Goal: Information Seeking & Learning: Learn about a topic

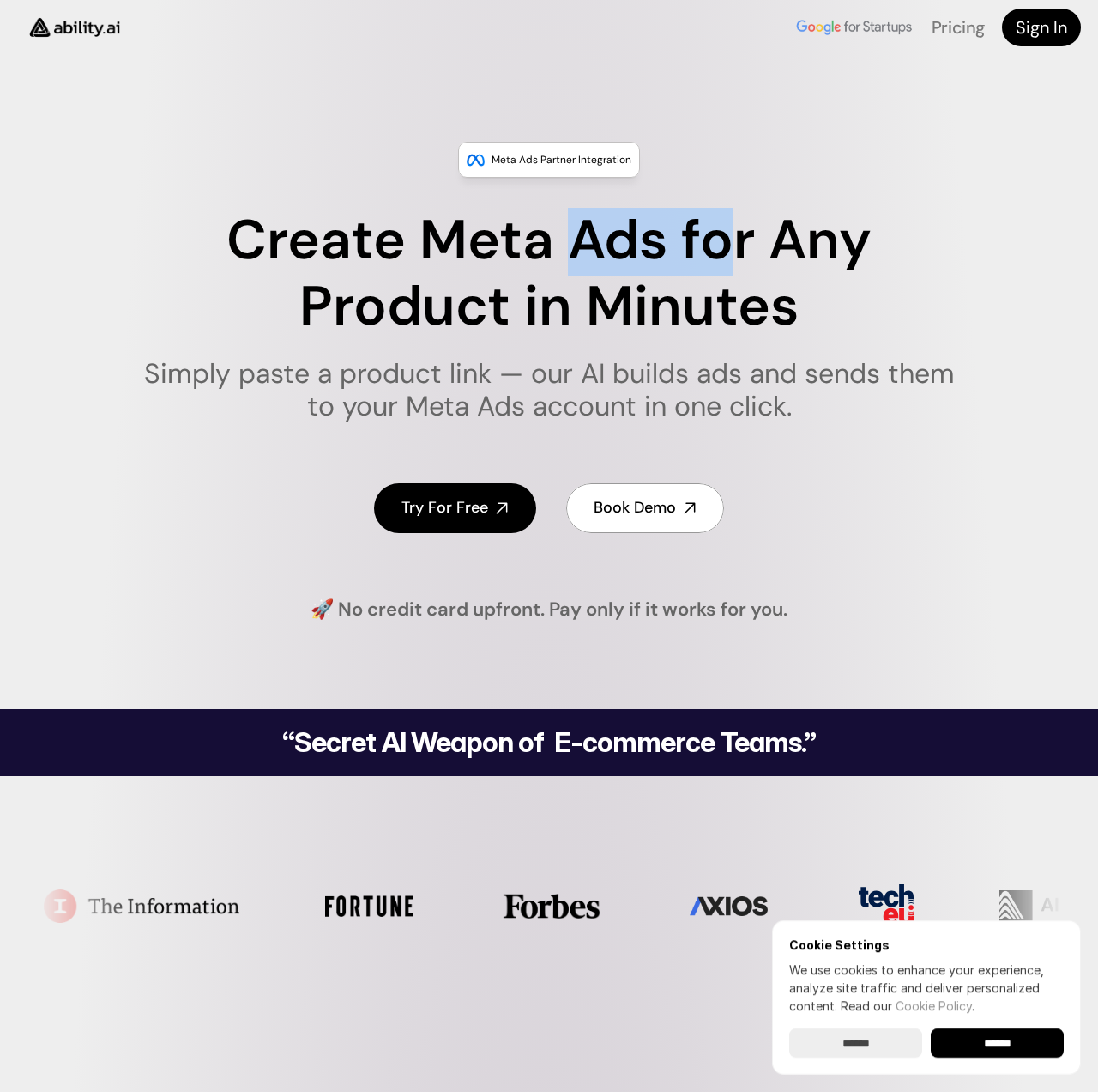
drag, startPoint x: 618, startPoint y: 249, endPoint x: 719, endPoint y: 274, distance: 104.0
click at [719, 274] on h1 "Create Meta Ads for Any Product in Minutes" at bounding box center [549, 273] width 833 height 132
click at [642, 258] on h1 "Create Meta Ads for Any Product in Minutes" at bounding box center [549, 273] width 833 height 132
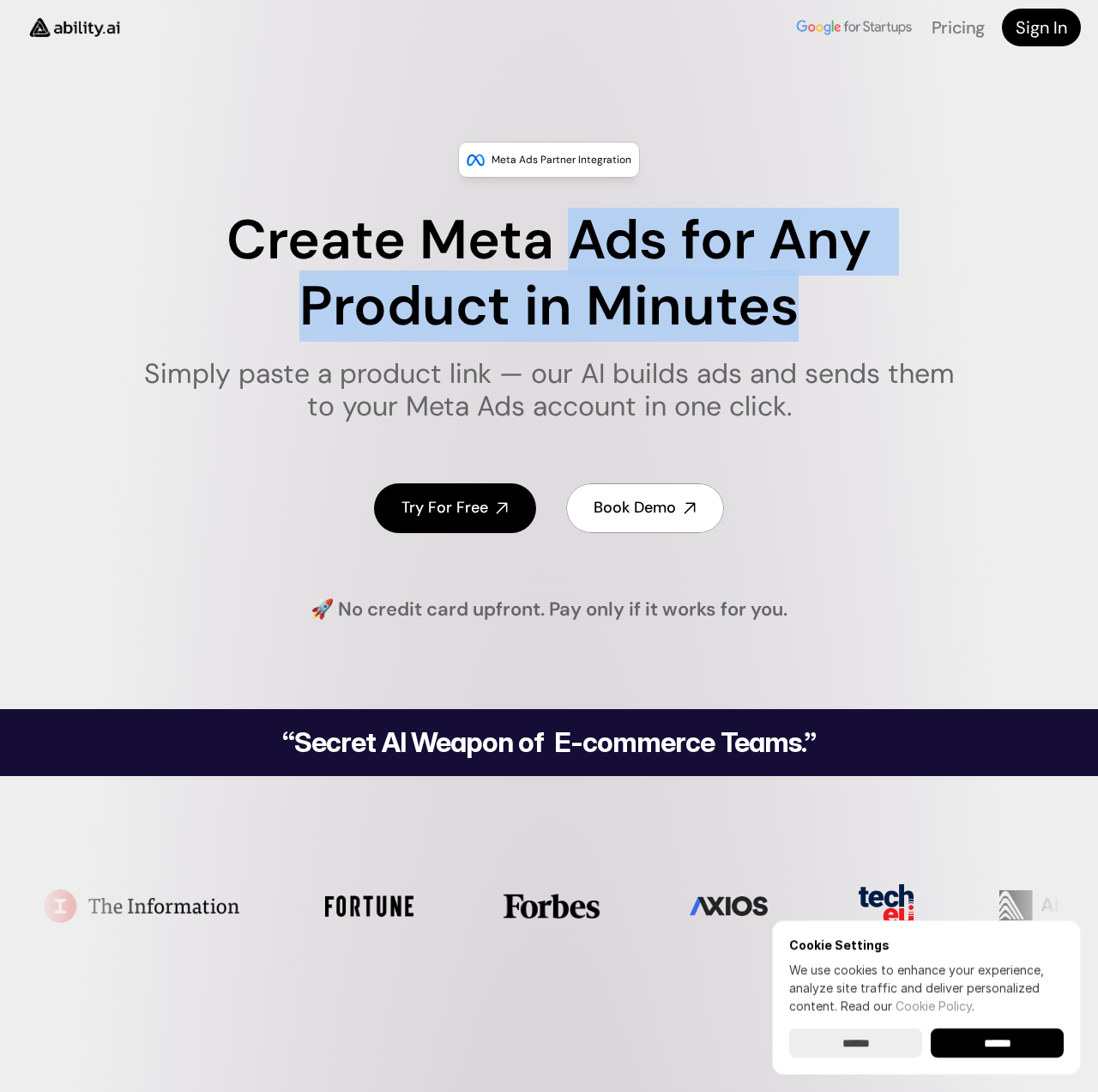
drag, startPoint x: 642, startPoint y: 258, endPoint x: 706, endPoint y: 288, distance: 70.7
click at [706, 288] on h1 "Create Meta Ads for Any Product in Minutes" at bounding box center [549, 273] width 833 height 132
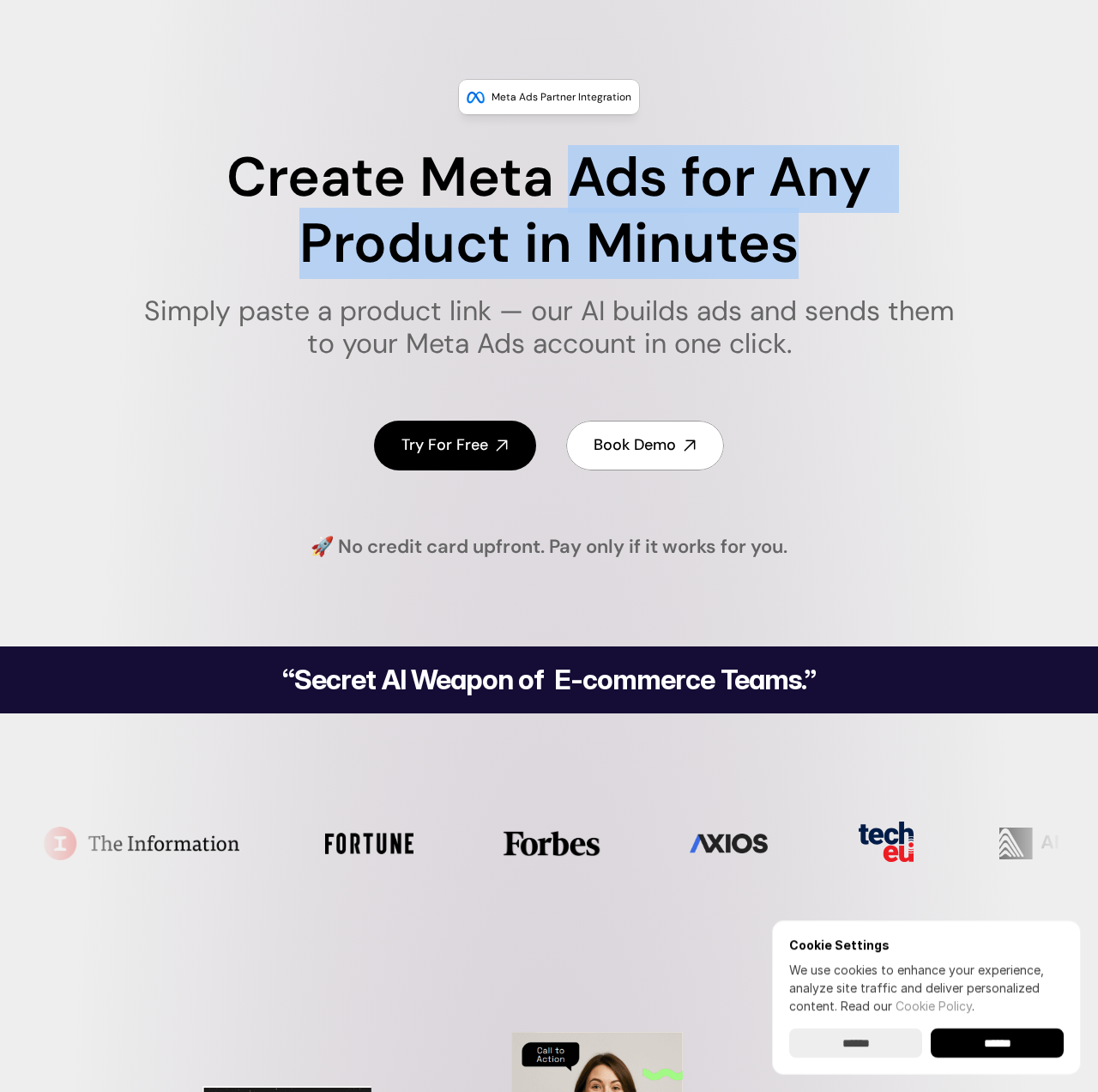
scroll to position [65, 0]
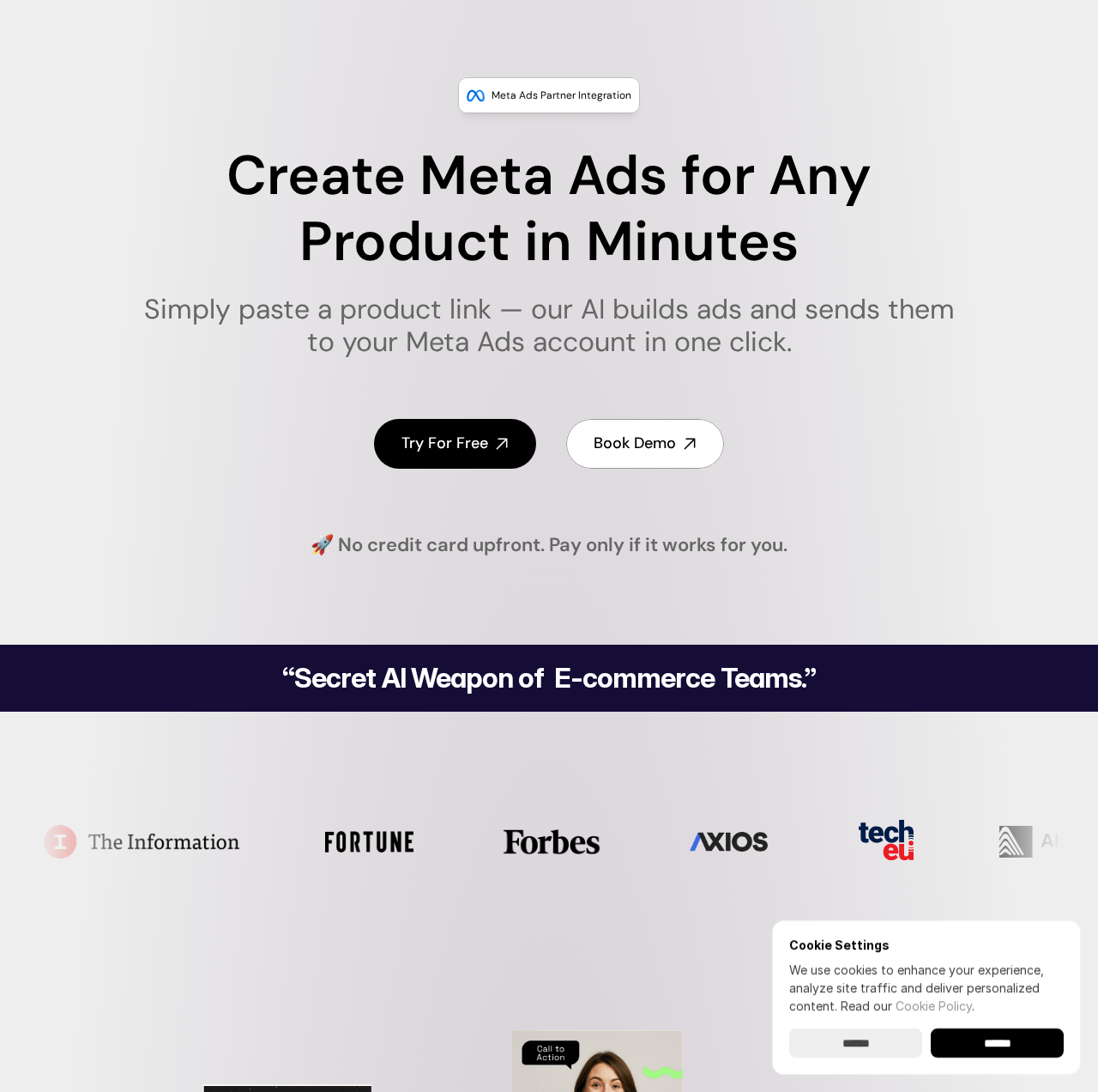
click at [495, 318] on h1 "Simply paste a product link — our AI builds ads and sends them to your Meta Ads…" at bounding box center [549, 326] width 833 height 66
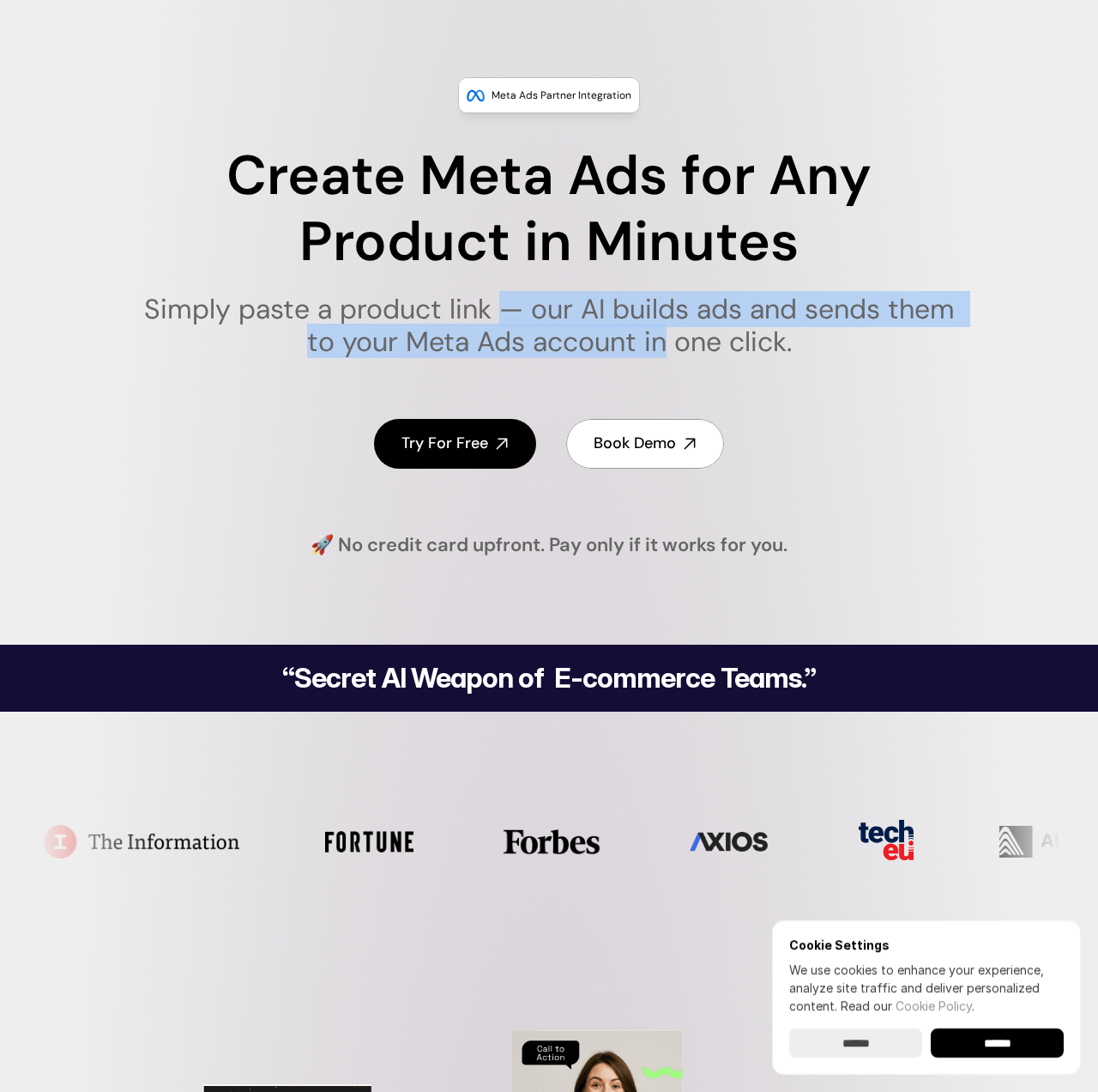
drag, startPoint x: 495, startPoint y: 318, endPoint x: 646, endPoint y: 345, distance: 153.4
click at [646, 345] on h1 "Simply paste a product link — our AI builds ads and sends them to your Meta Ads…" at bounding box center [549, 326] width 833 height 66
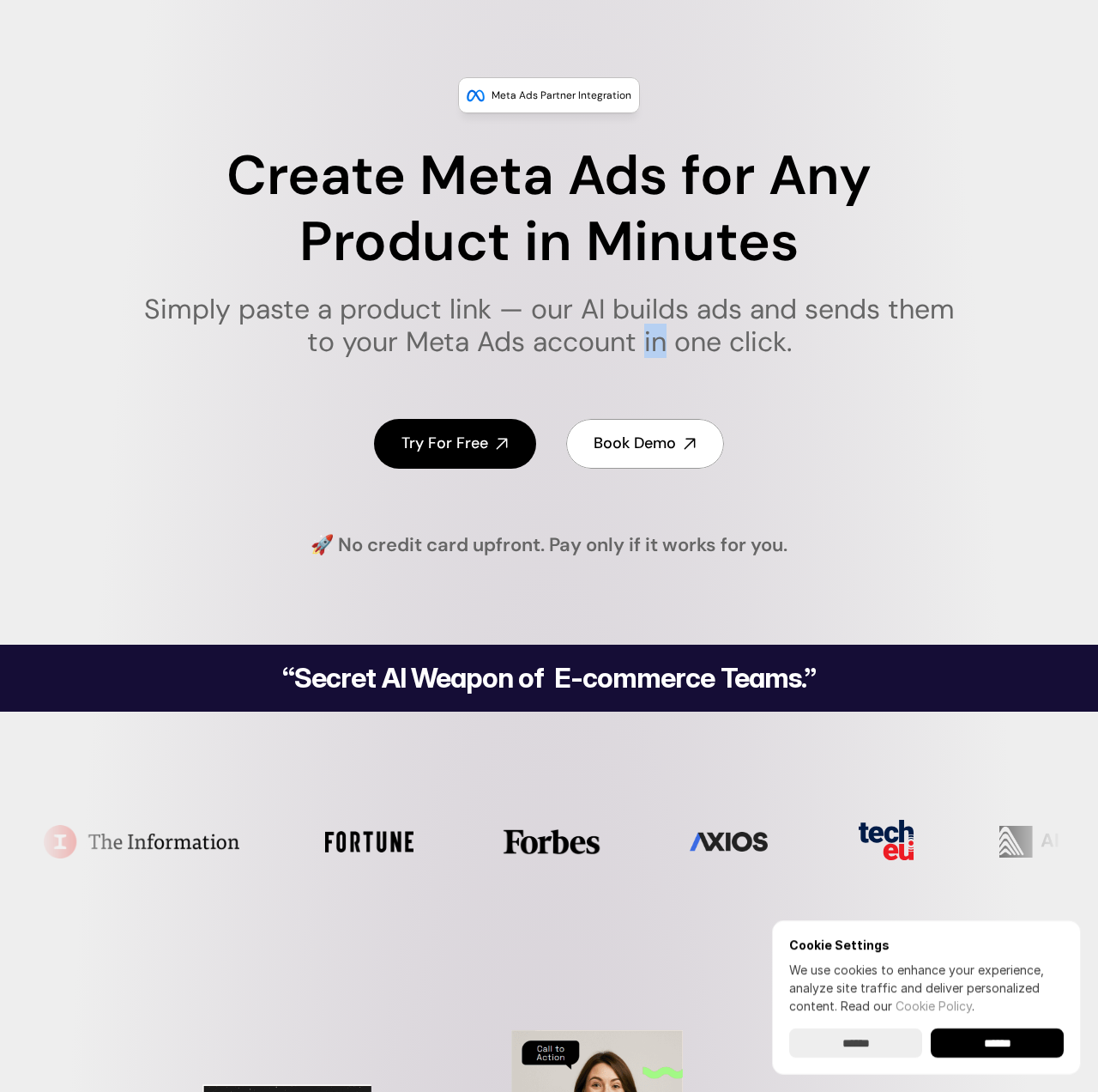
click at [646, 345] on h1 "Simply paste a product link — our AI builds ads and sends them to your Meta Ads…" at bounding box center [549, 326] width 833 height 66
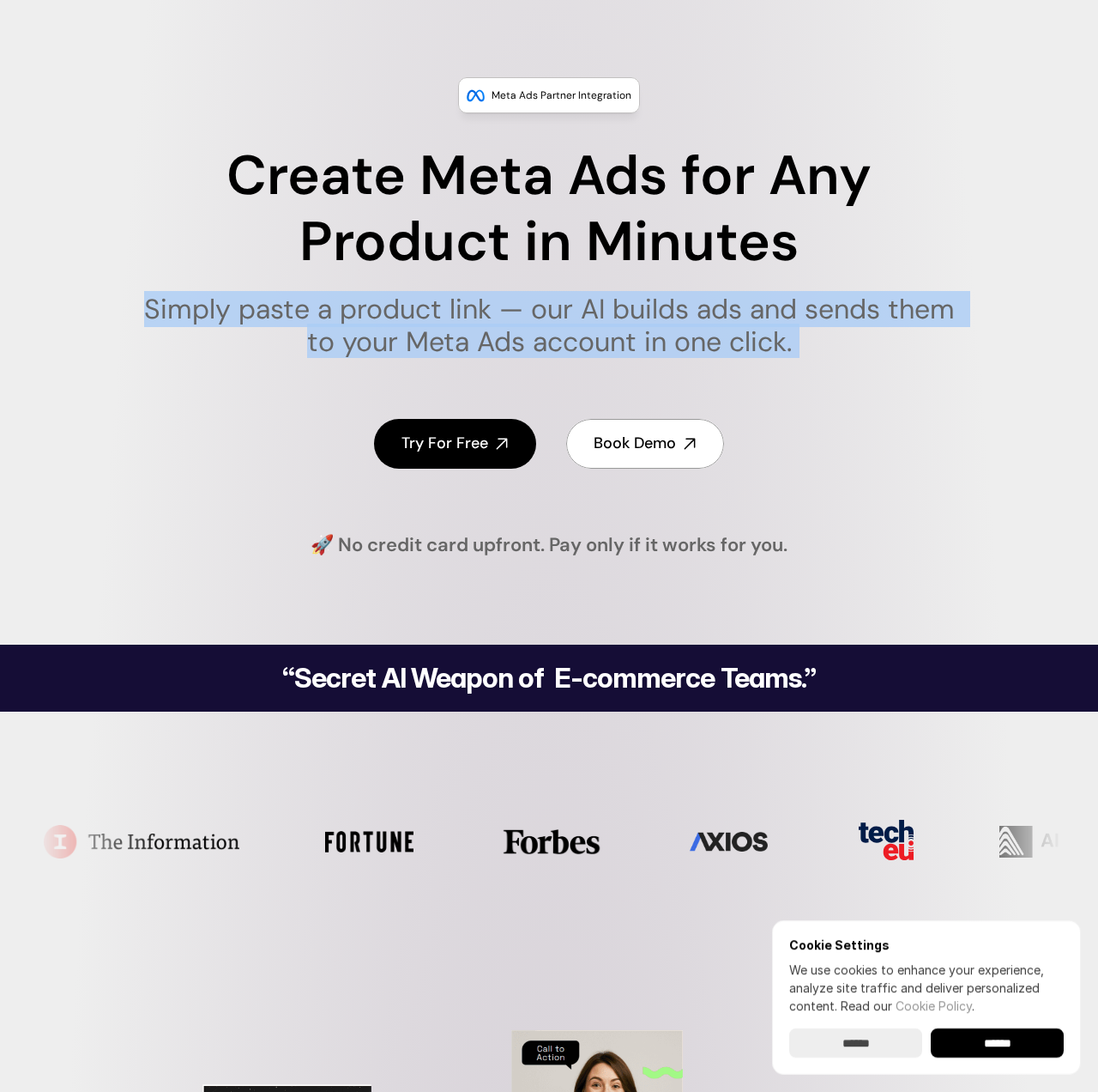
click at [646, 345] on h1 "Simply paste a product link — our AI builds ads and sends them to your Meta Ads…" at bounding box center [549, 326] width 833 height 66
click at [698, 343] on h1 "Simply paste a product link — our AI builds ads and sends them to your Meta Ads…" at bounding box center [549, 326] width 833 height 66
drag, startPoint x: 686, startPoint y: 358, endPoint x: 327, endPoint y: 285, distance: 366.3
click at [306, 321] on div "Create Meta Ads for Any Product in Minutes Simply paste a product link — our AI…" at bounding box center [549, 322] width 858 height 359
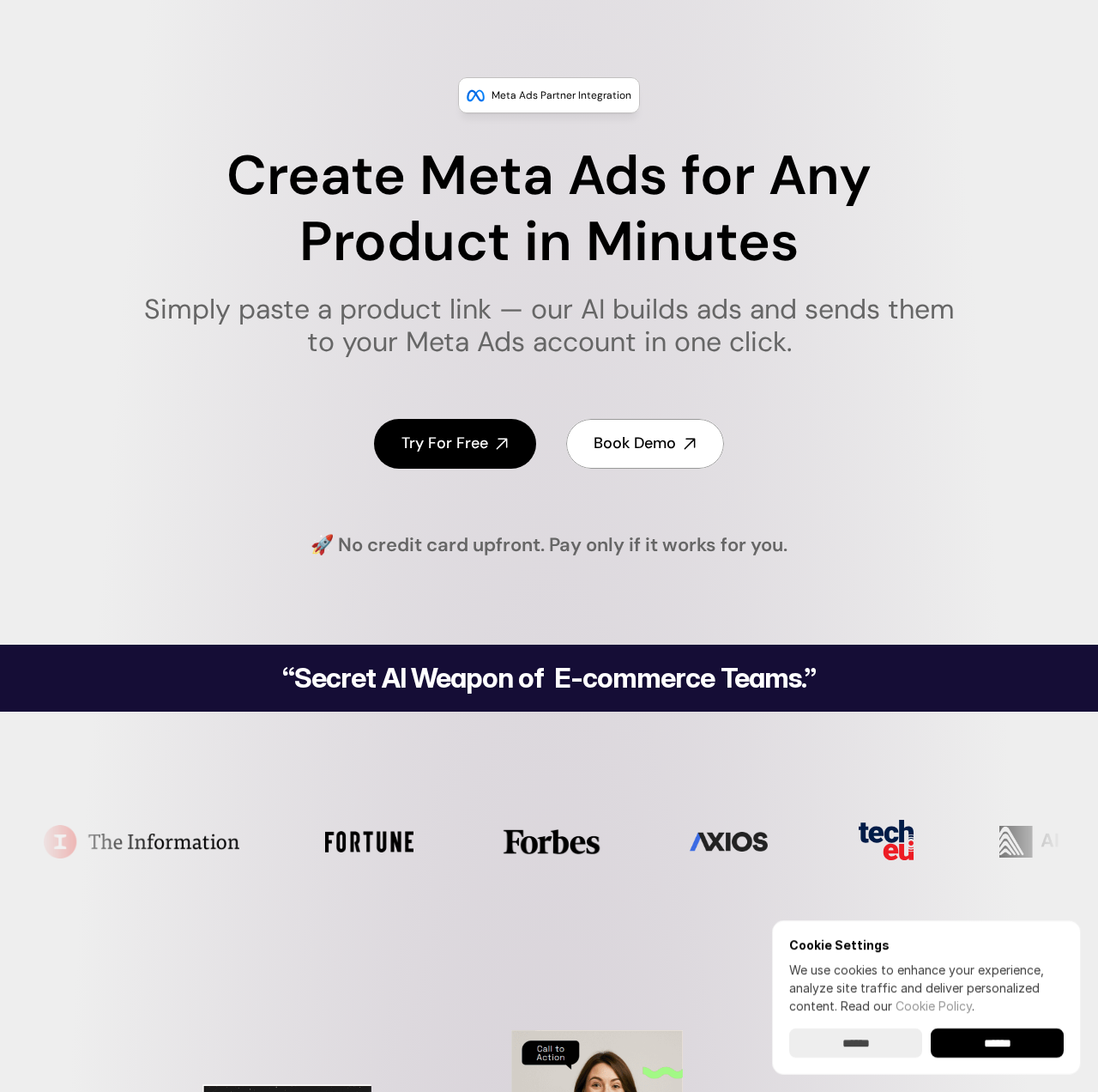
click at [327, 285] on div "Create Meta Ads for Any Product in Minutes Simply paste a product link — our AI…" at bounding box center [549, 250] width 858 height 214
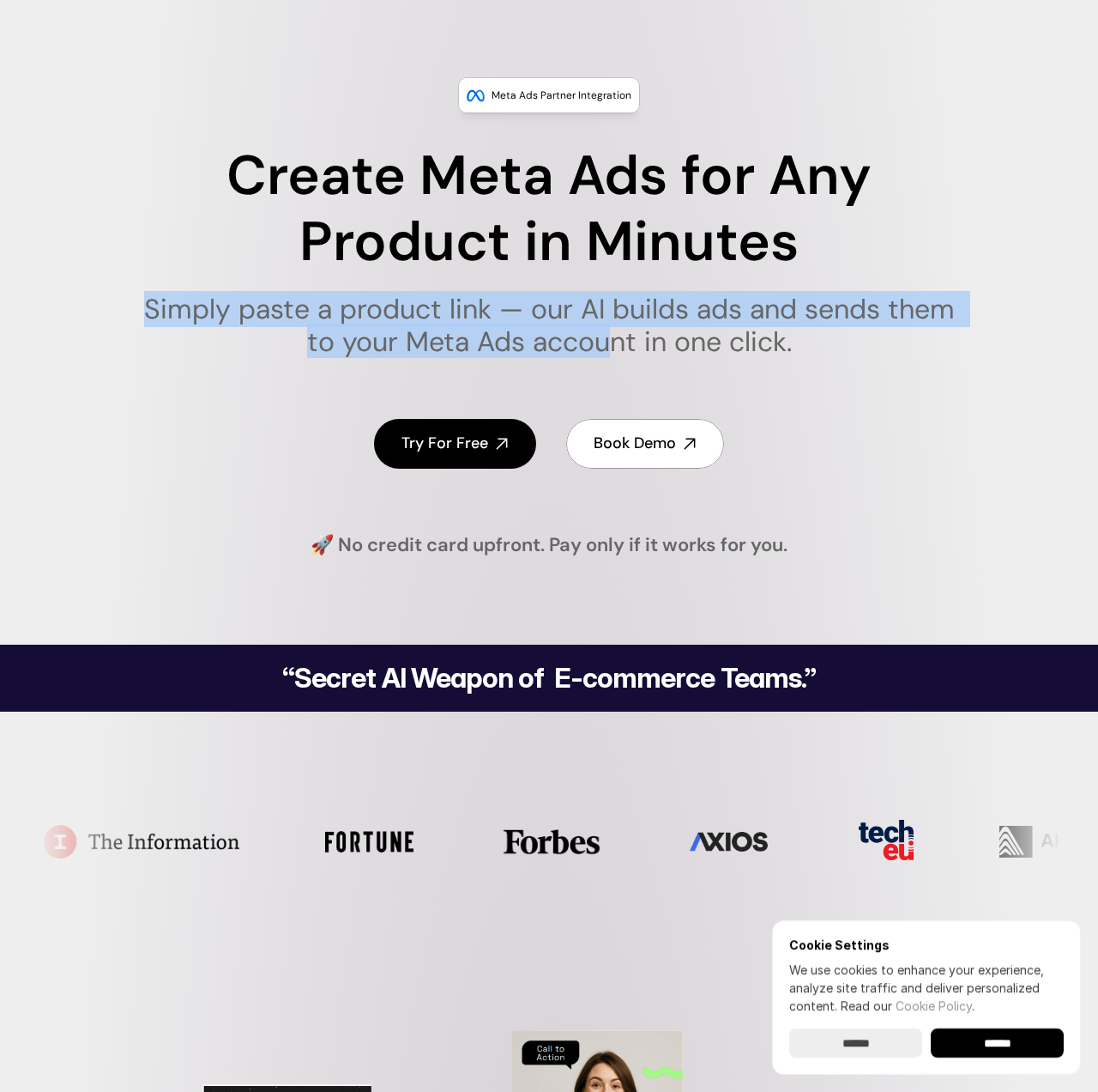
drag, startPoint x: 327, startPoint y: 285, endPoint x: 611, endPoint y: 329, distance: 287.4
click at [611, 329] on div "Create Meta Ads for Any Product in Minutes Simply paste a product link — our AI…" at bounding box center [549, 250] width 858 height 214
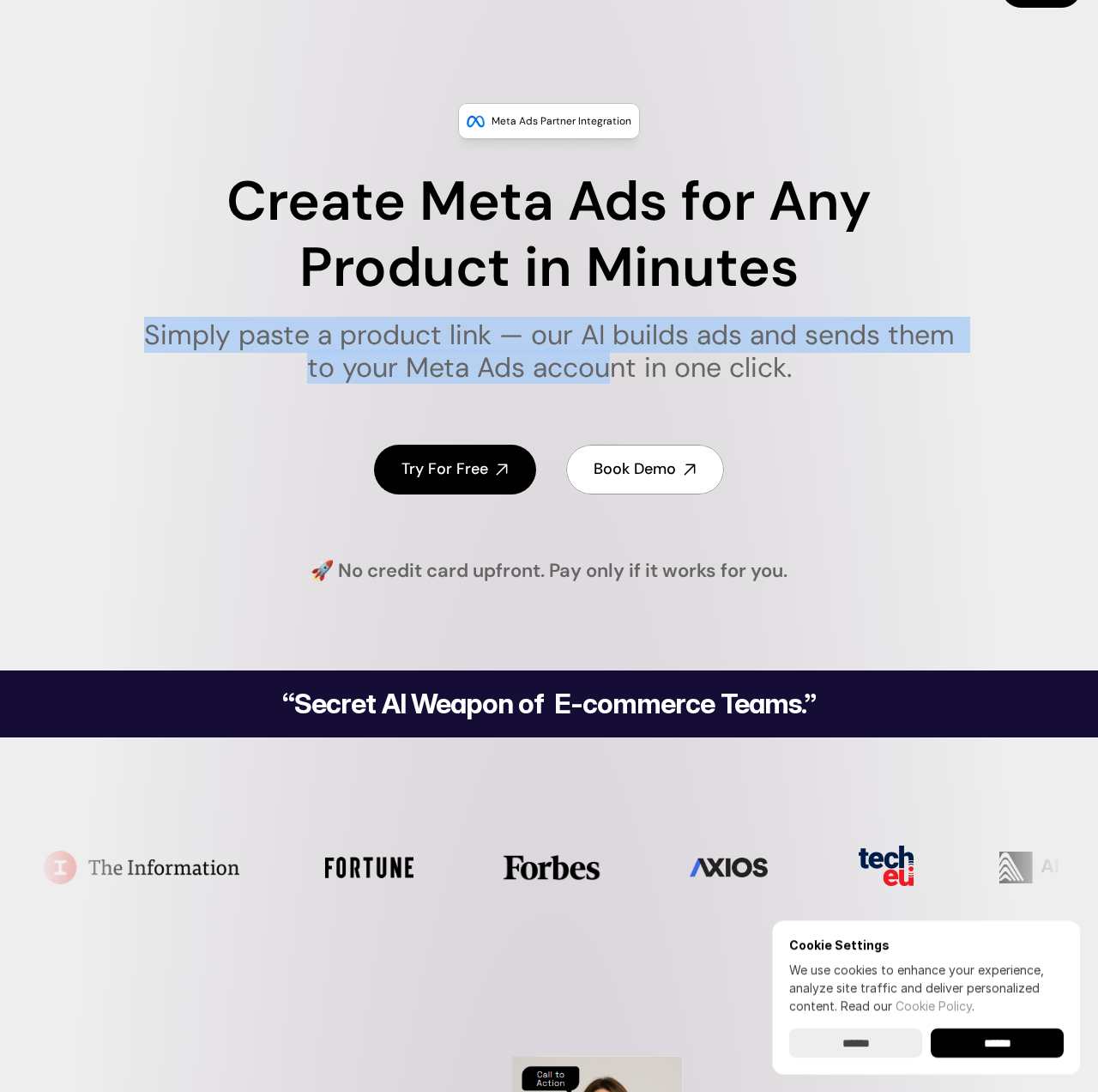
scroll to position [26, 0]
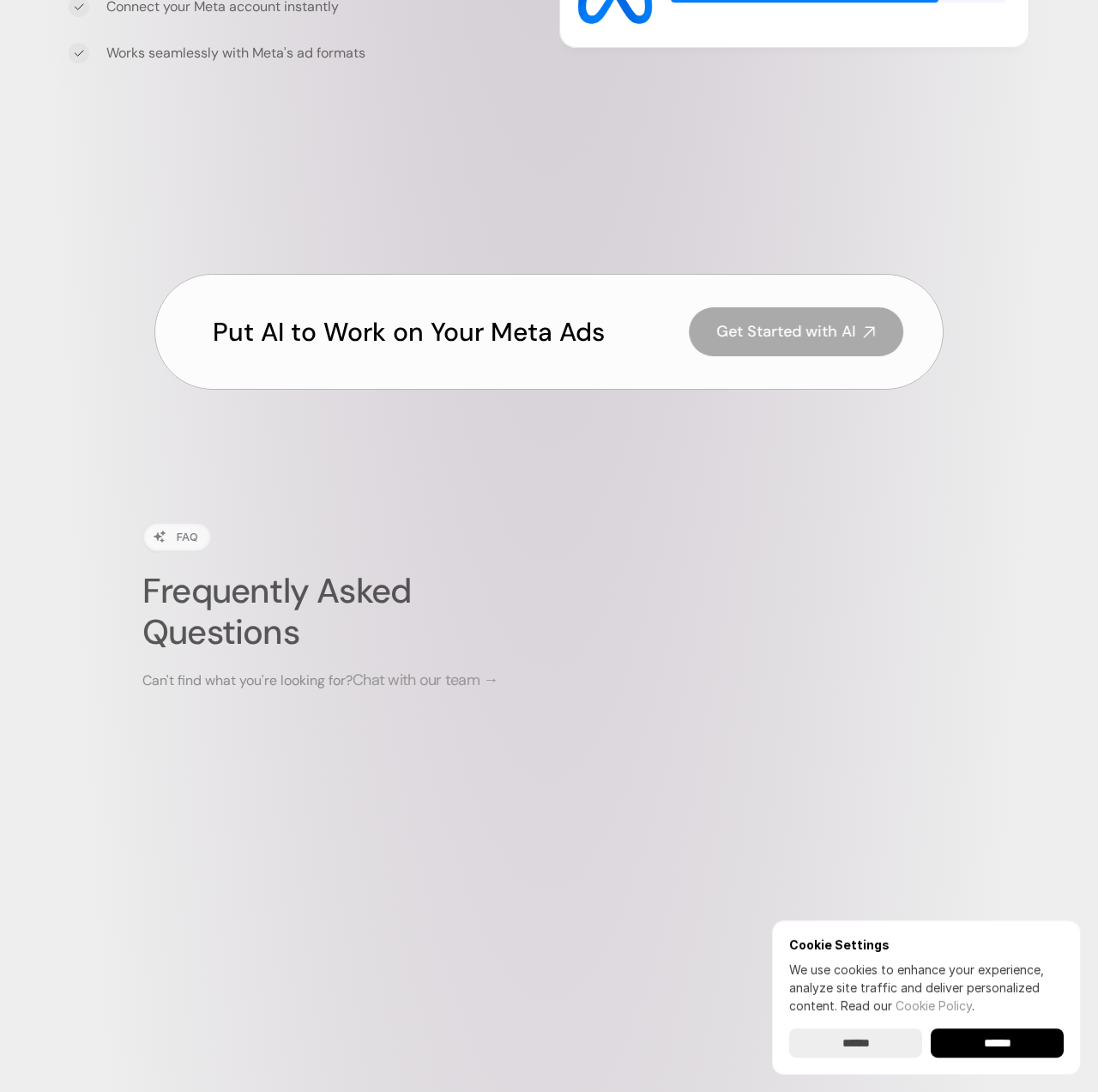
scroll to position [6579, 0]
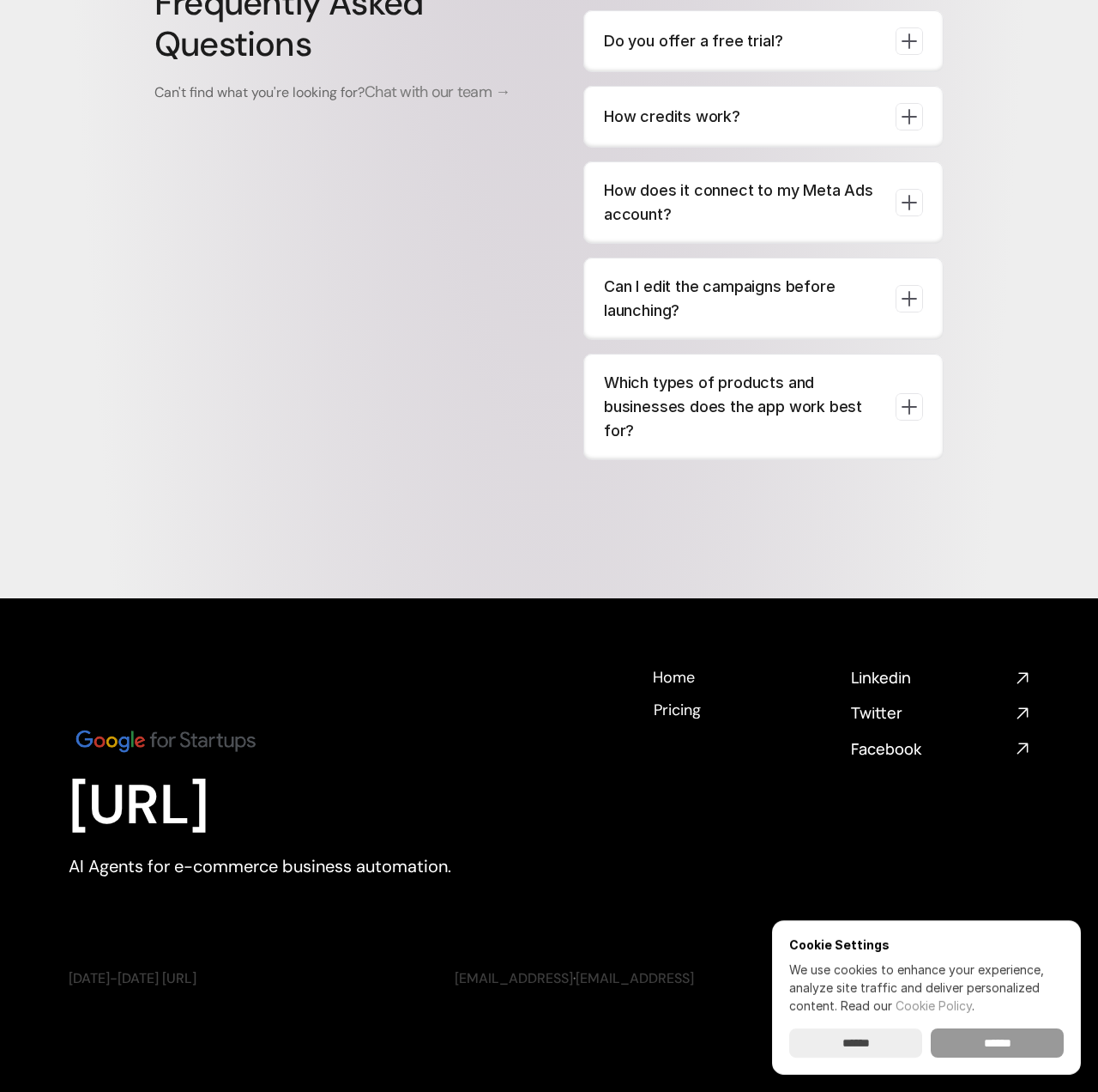
click at [1005, 1055] on input "******" at bounding box center [997, 1043] width 133 height 30
